Goal: Communication & Community: Answer question/provide support

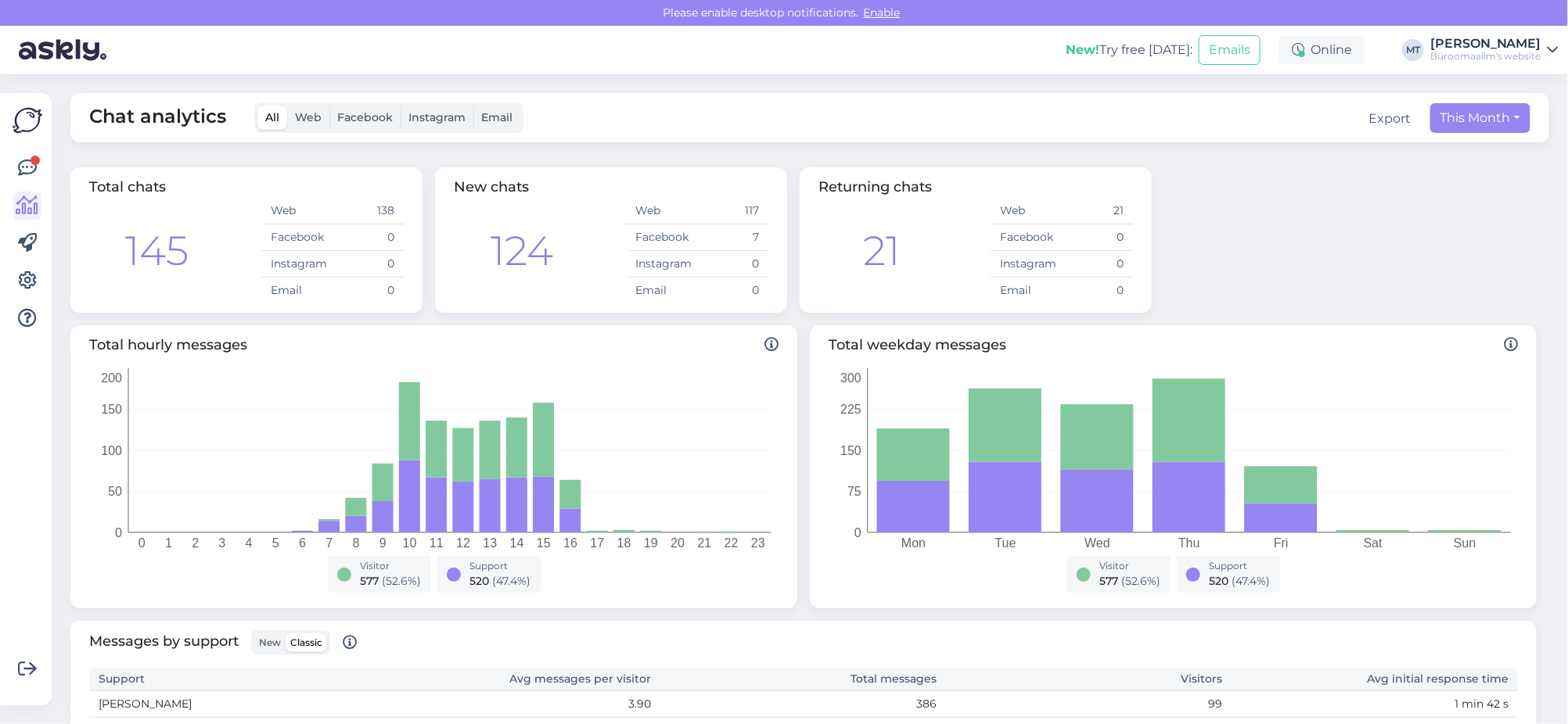
scroll to position [461, 0]
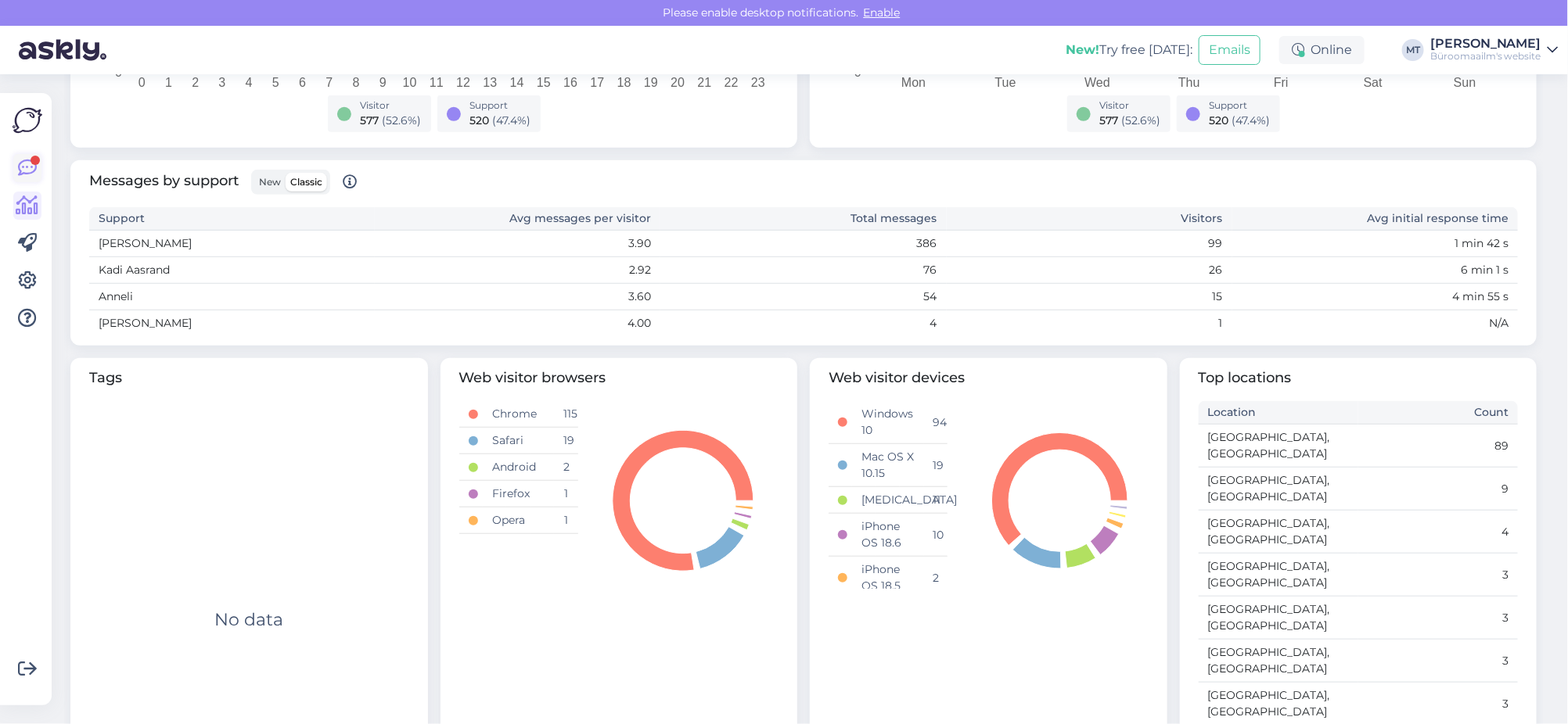
click at [27, 161] on icon at bounding box center [27, 168] width 19 height 19
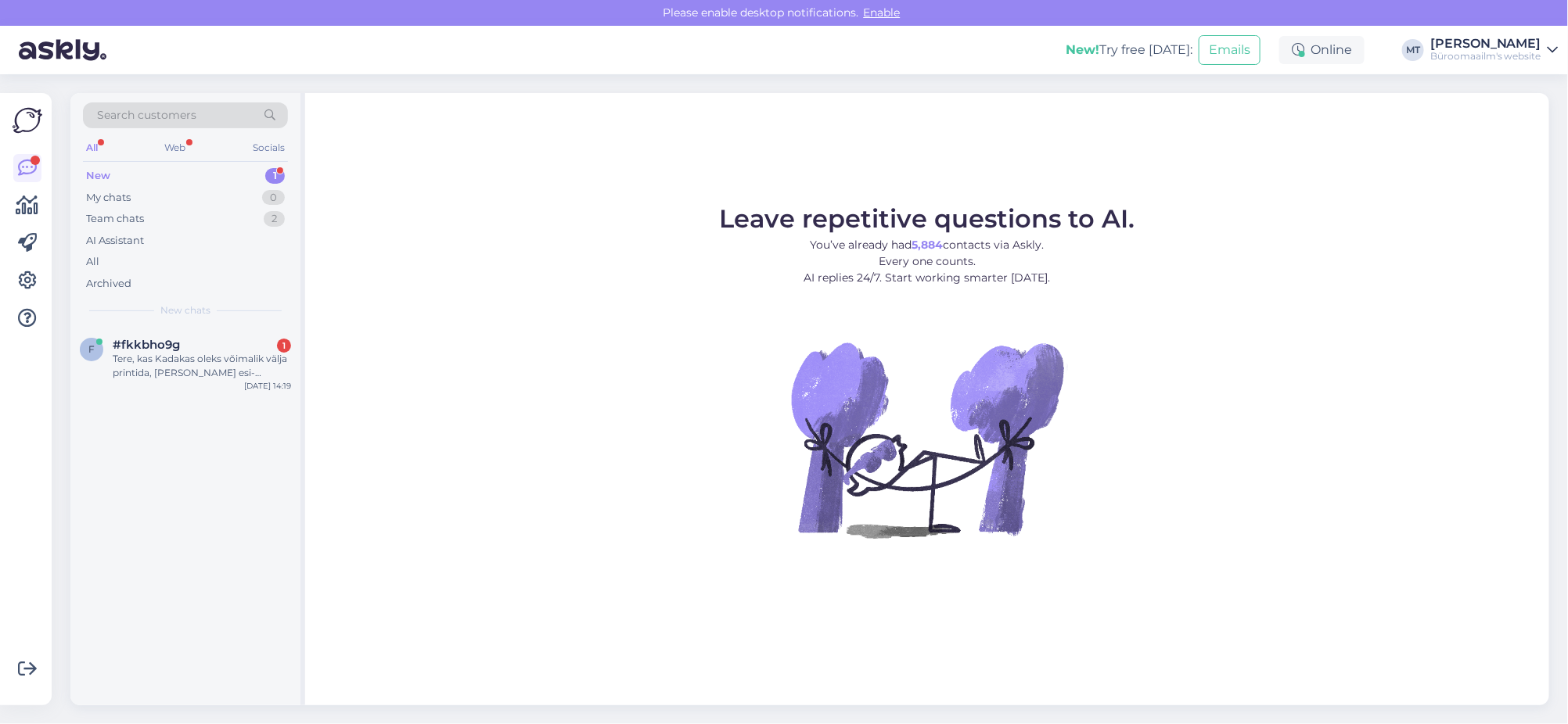
click at [99, 171] on div "New" at bounding box center [98, 176] width 25 height 15
click at [135, 353] on div "Tere, kas Kadakas oleks võimalik välja printida, [PERSON_NAME] esi-tagukülg lam…" at bounding box center [201, 365] width 179 height 28
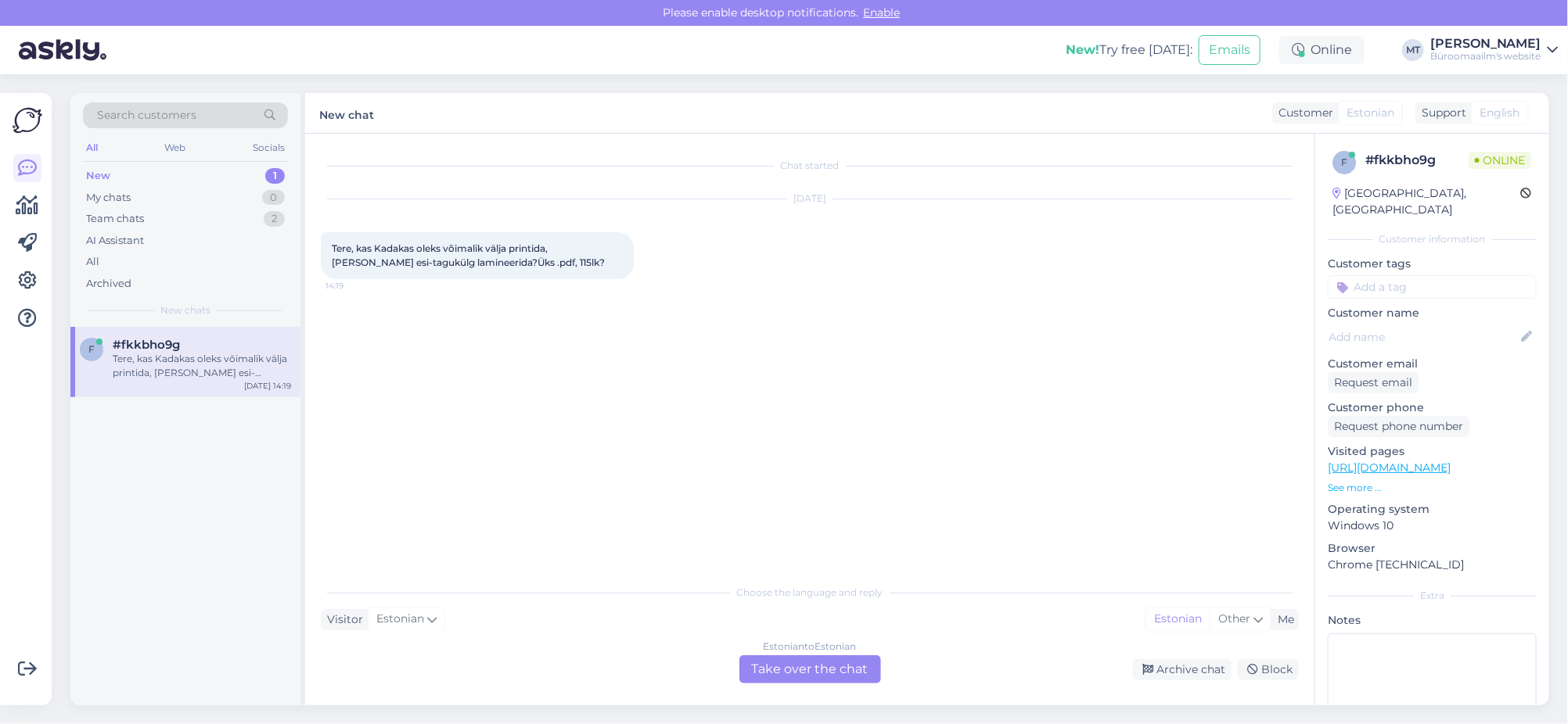
click at [818, 669] on div "Estonian to Estonian Take over the chat" at bounding box center [810, 669] width 141 height 28
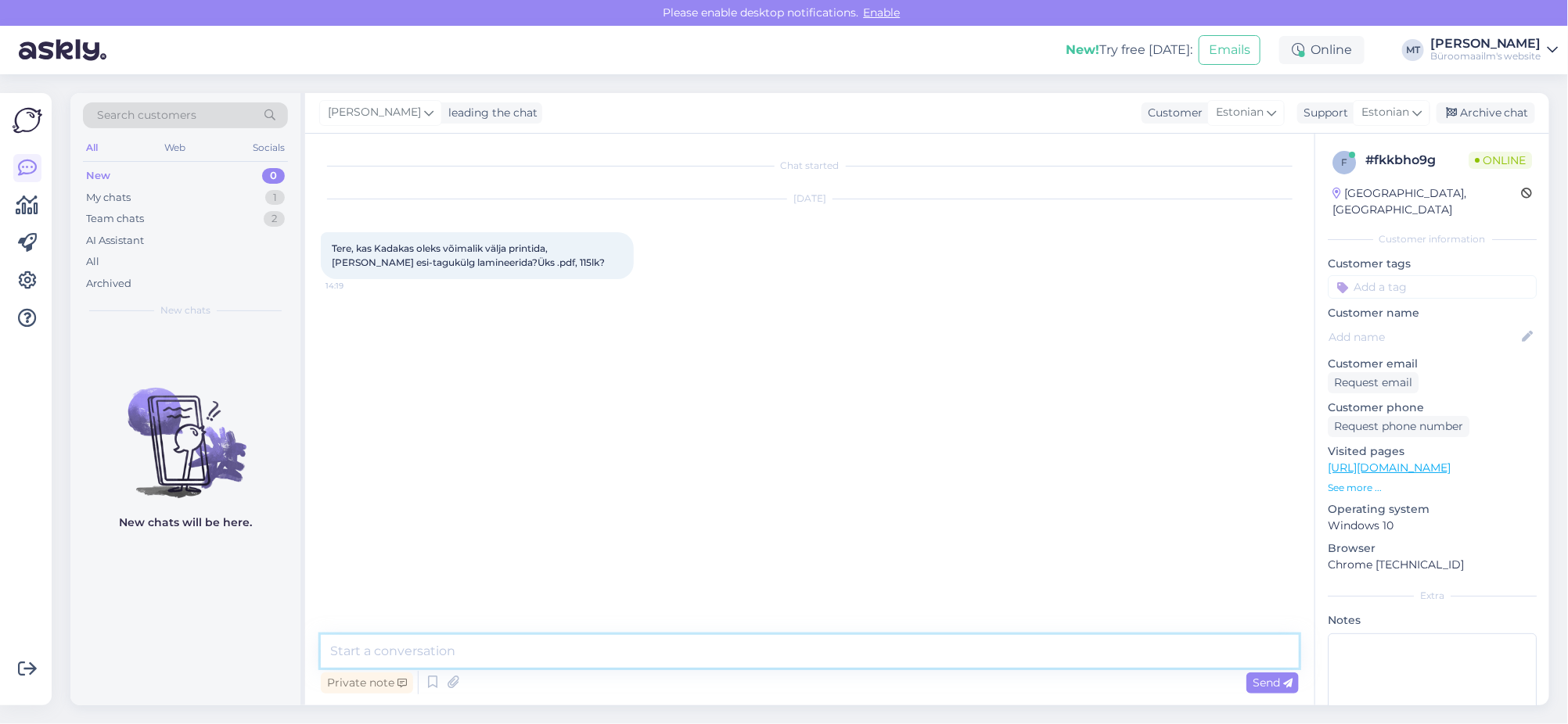
click at [465, 650] on textarea at bounding box center [810, 651] width 978 height 33
type textarea "t"
click at [367, 650] on textarea "Tere. palun saatke info soovitud töö tegemiseks edasi meilile" at bounding box center [810, 651] width 978 height 33
click at [764, 650] on textarea "Tere. Palun saatke info soovitud töö tegemiseks edasi meilile" at bounding box center [810, 651] width 978 height 33
paste textarea "[EMAIL_ADDRESS][DOMAIN_NAME]"
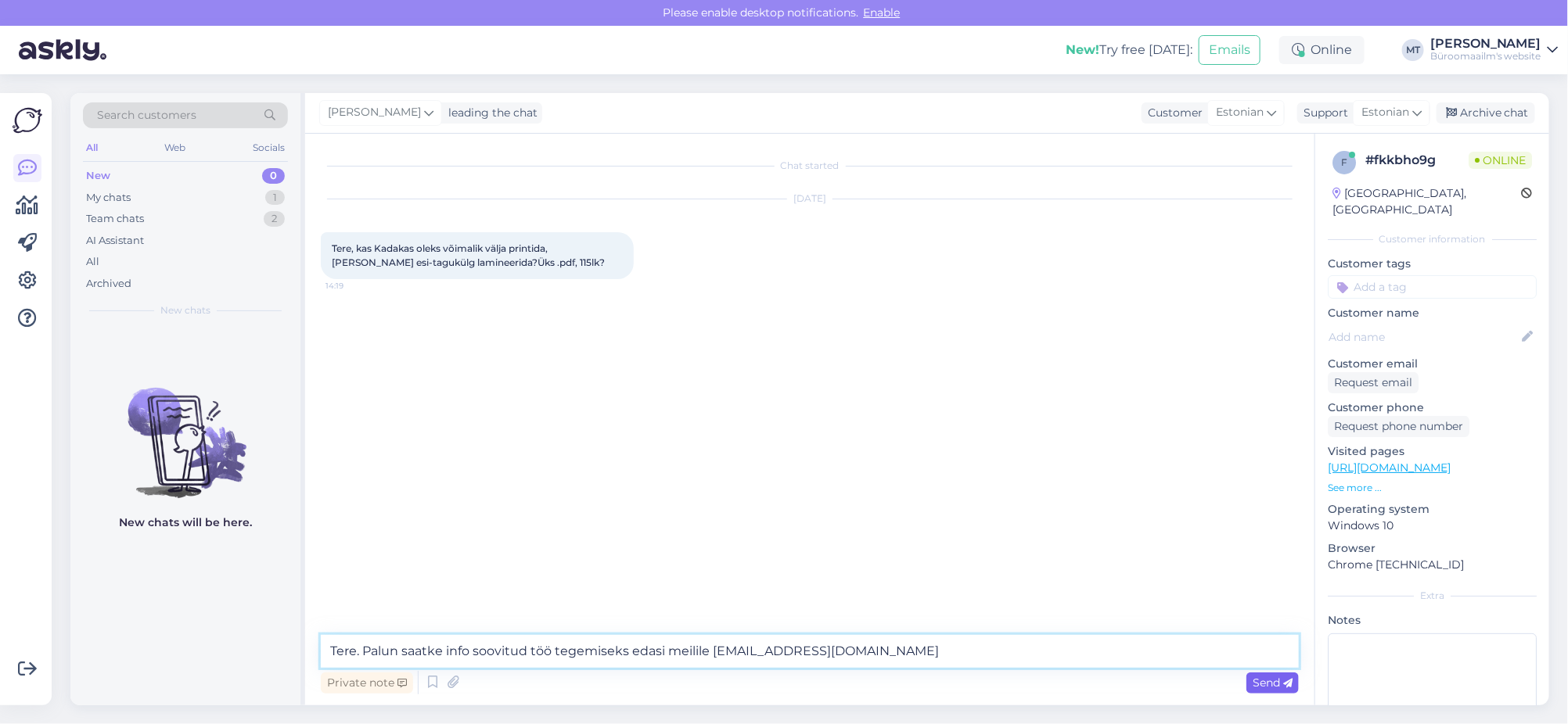
type textarea "Tere. Palun saatke info soovitud töö tegemiseks edasi meilile [EMAIL_ADDRESS][D…"
click at [1259, 686] on span "Send" at bounding box center [1272, 683] width 40 height 14
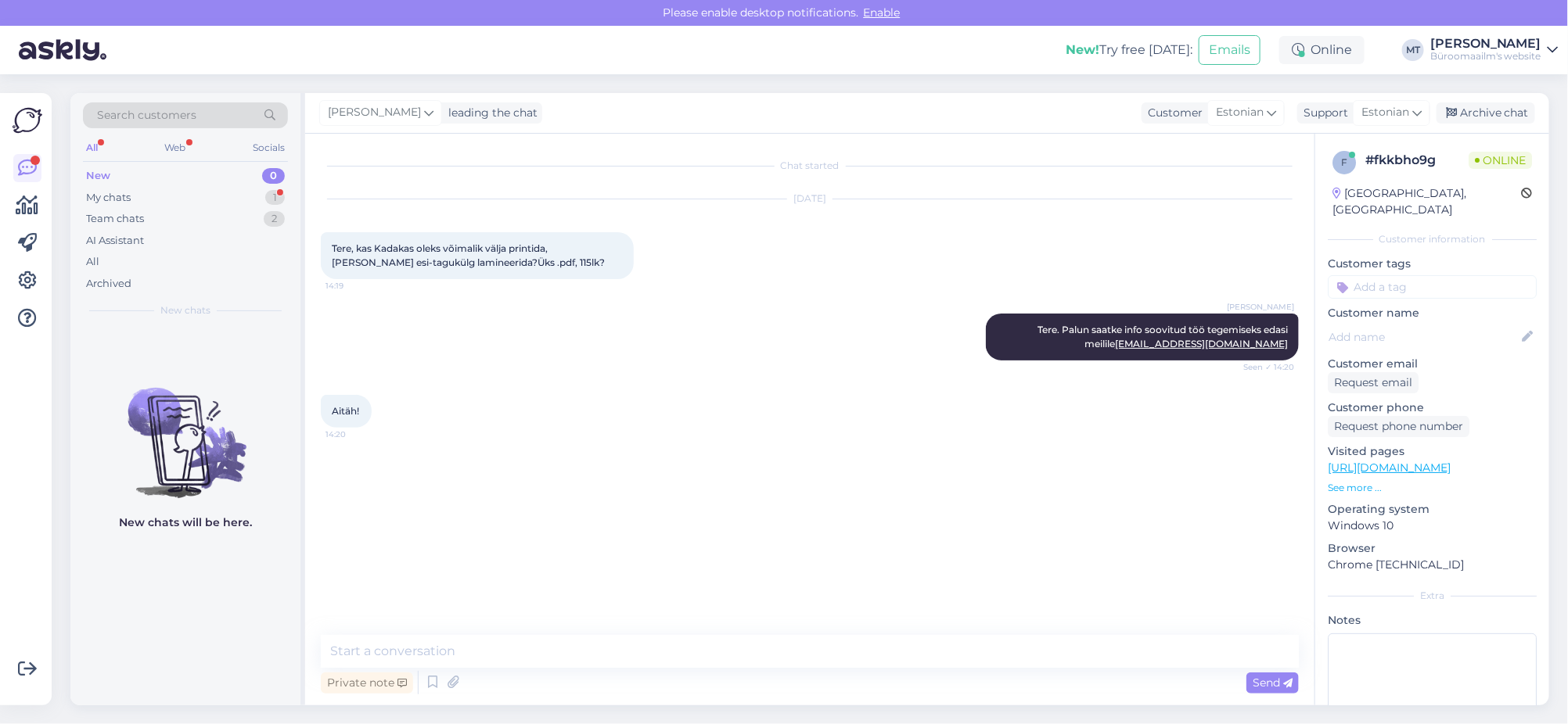
click at [372, 669] on div "Private note Send" at bounding box center [810, 683] width 978 height 30
click at [392, 631] on div "Chat started [DATE] Tere, kas Kadakas oleks võimalik välja printida, [PERSON_NA…" at bounding box center [810, 420] width 1010 height 572
click at [379, 658] on textarea at bounding box center [810, 651] width 978 height 33
type textarea "Aitäh."
click at [1505, 109] on div "Archive chat" at bounding box center [1486, 112] width 98 height 21
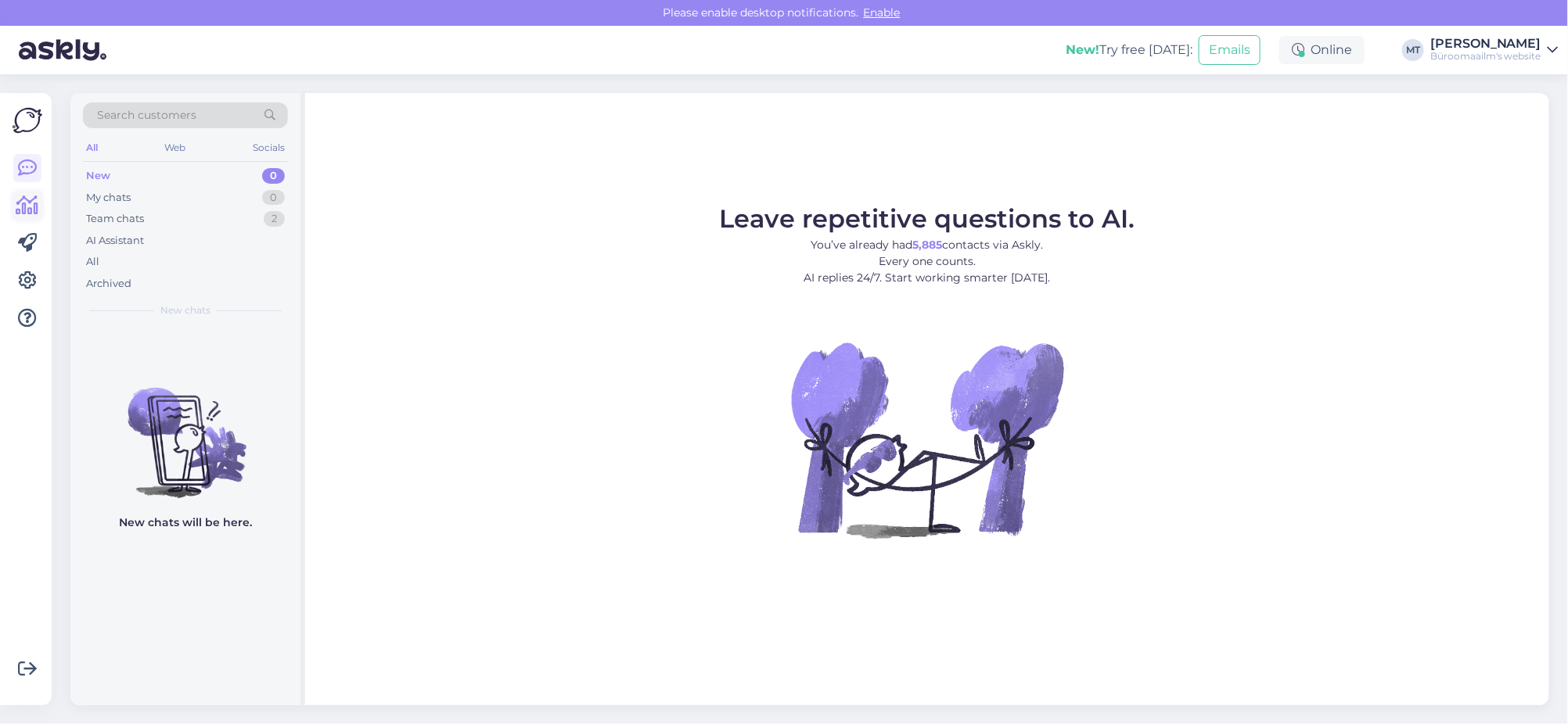
click at [26, 202] on icon at bounding box center [27, 206] width 23 height 19
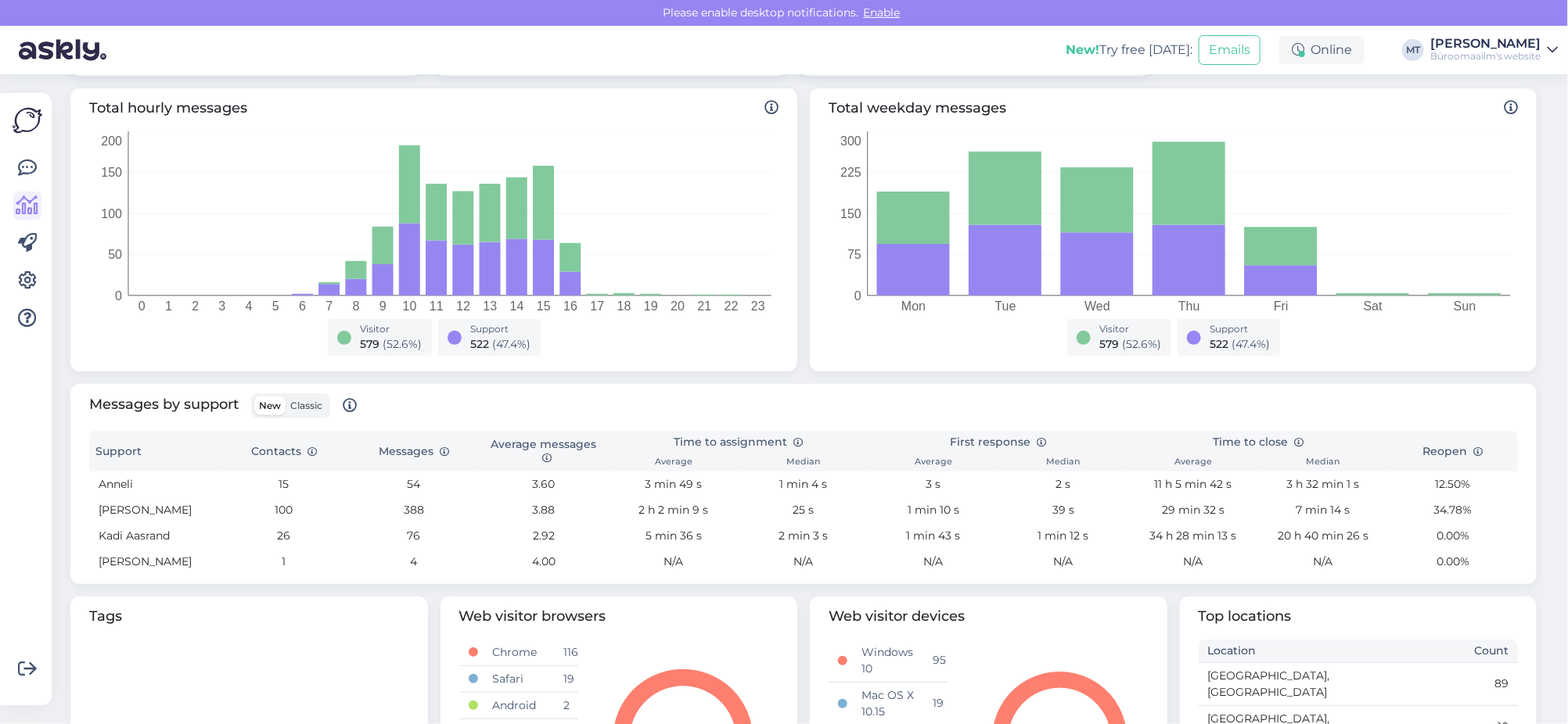
scroll to position [293, 0]
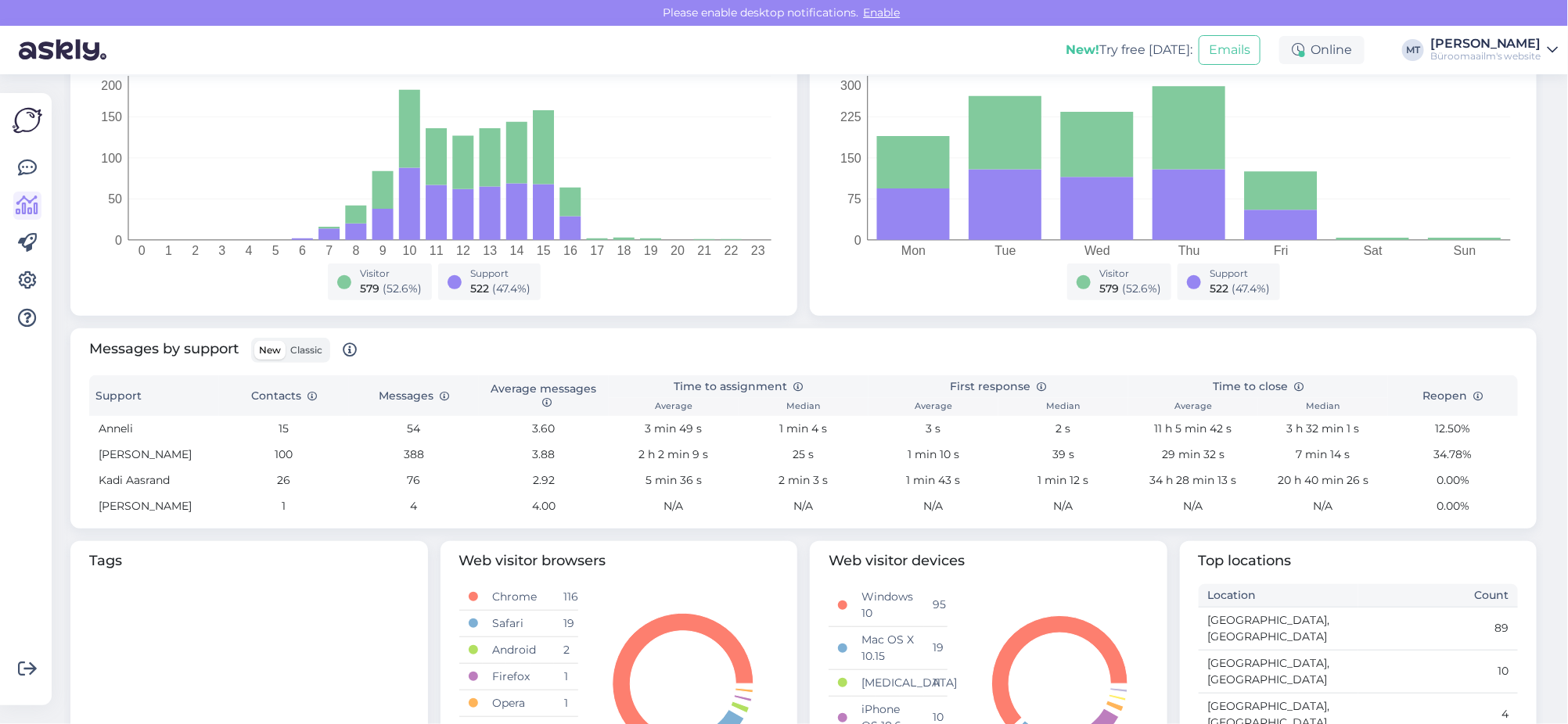
click at [315, 350] on span "Classic" at bounding box center [306, 350] width 32 height 12
click at [285, 341] on input "Classic" at bounding box center [285, 341] width 0 height 0
